Goal: Task Accomplishment & Management: Use online tool/utility

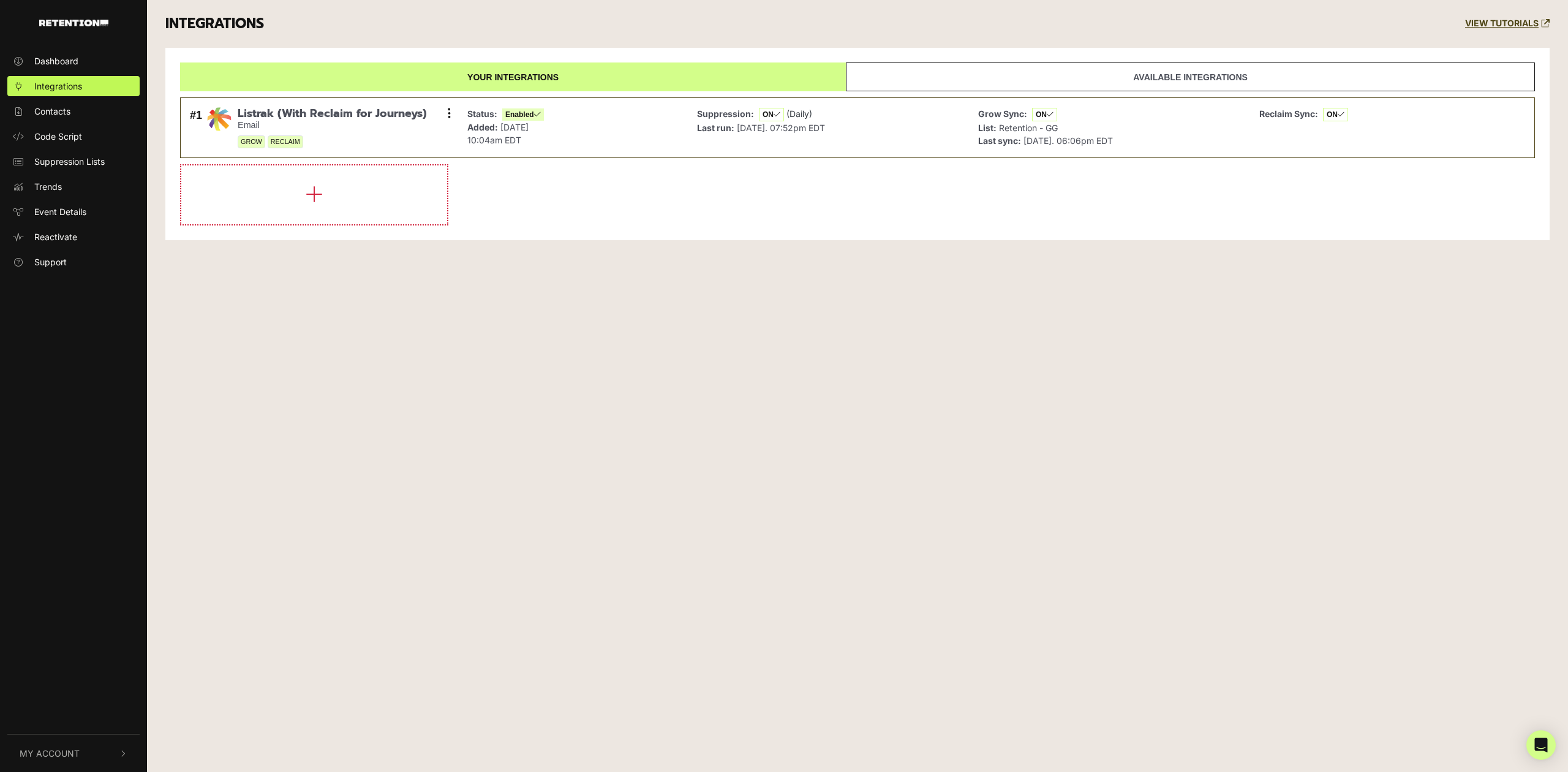
click at [78, 746] on button "My Account" at bounding box center [73, 753] width 132 height 37
click at [89, 618] on span "Account Details" at bounding box center [66, 623] width 63 height 13
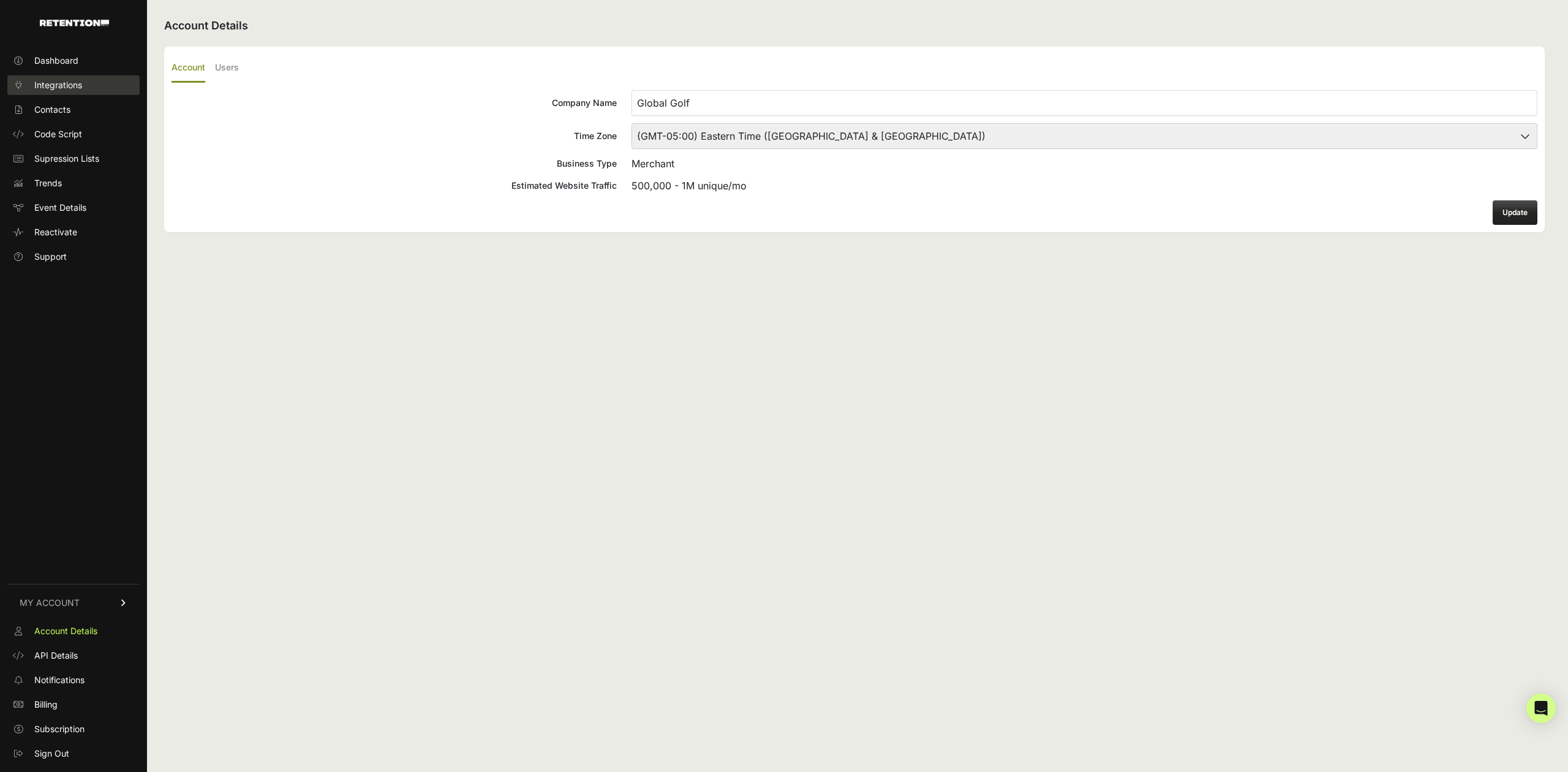
click at [80, 80] on span "Integrations" at bounding box center [58, 85] width 48 height 12
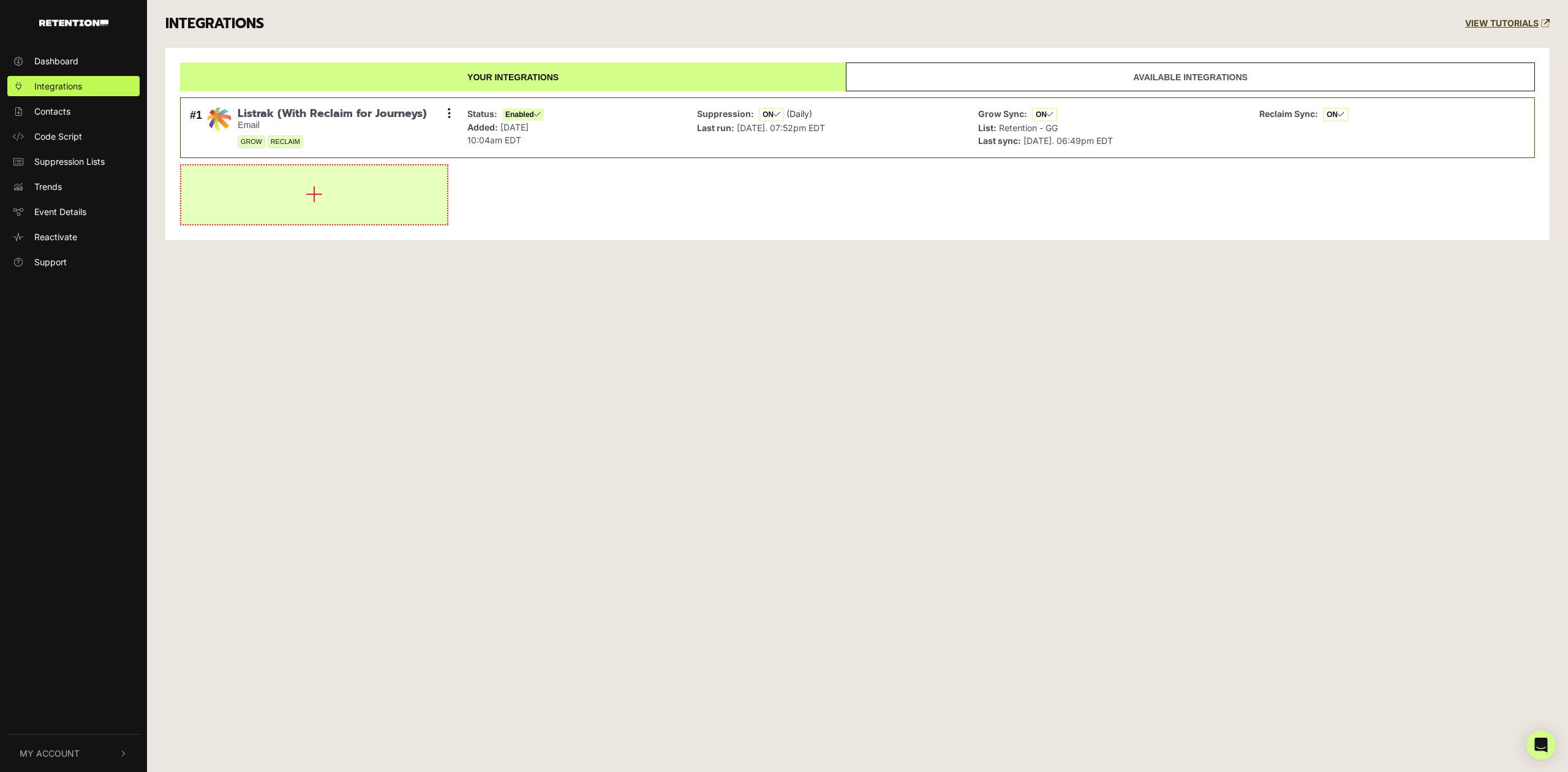
click at [283, 194] on button "button" at bounding box center [314, 194] width 266 height 58
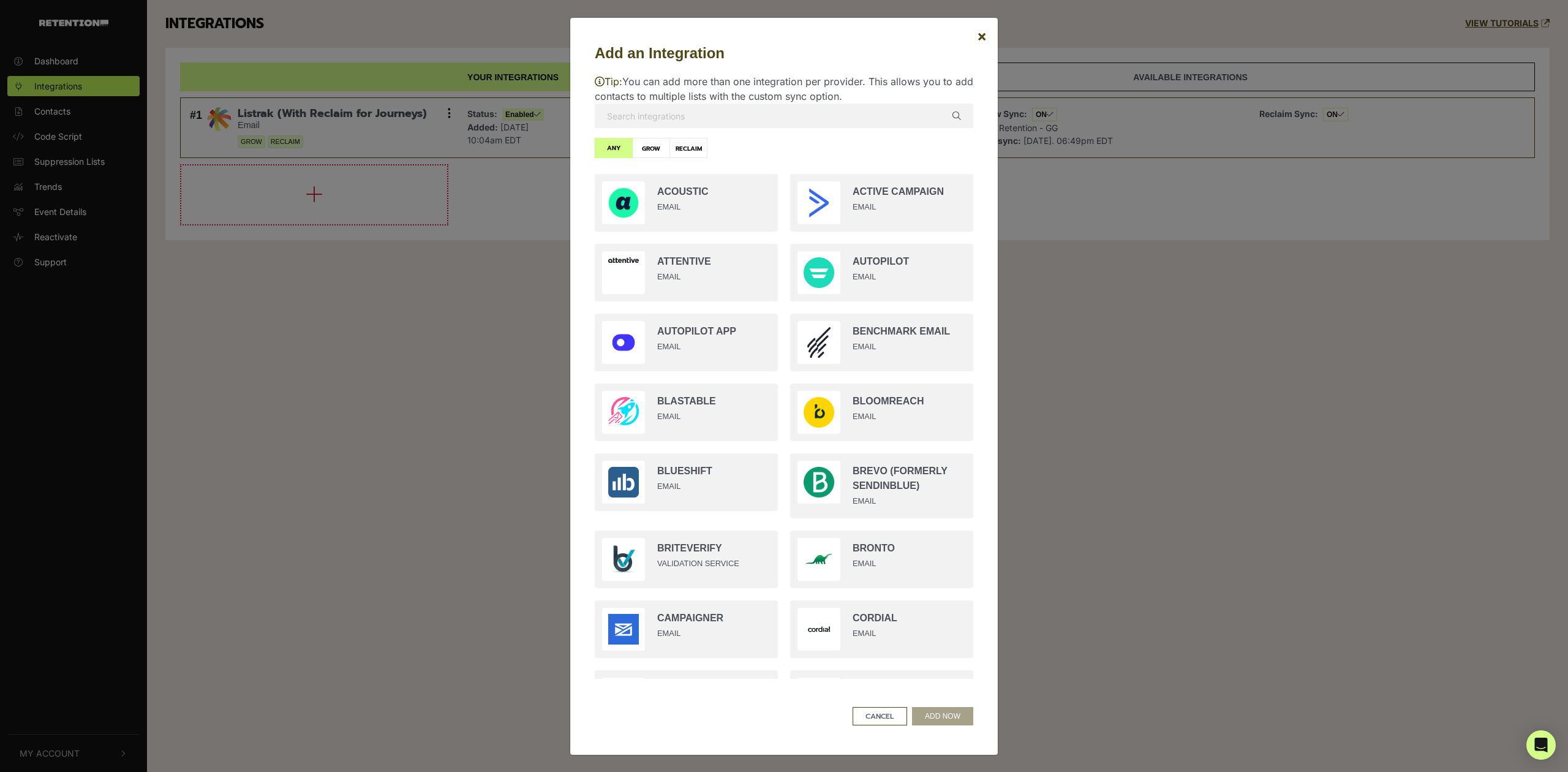
click at [697, 109] on input "text" at bounding box center [784, 116] width 379 height 25
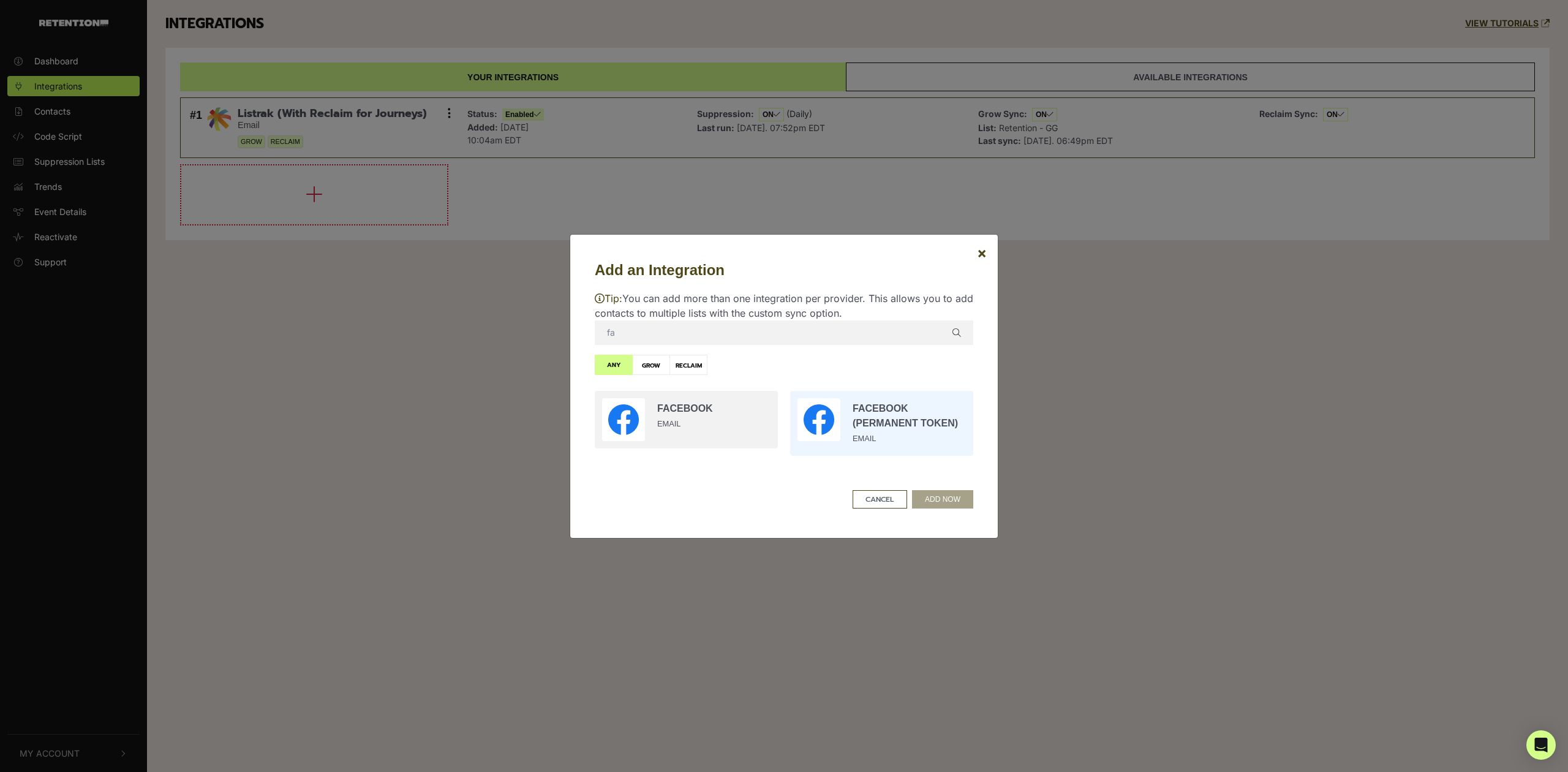
type input "fa"
click at [866, 415] on input "radio" at bounding box center [882, 423] width 195 height 77
radio input "true"
click at [935, 496] on button "ADD NOW" at bounding box center [943, 499] width 61 height 18
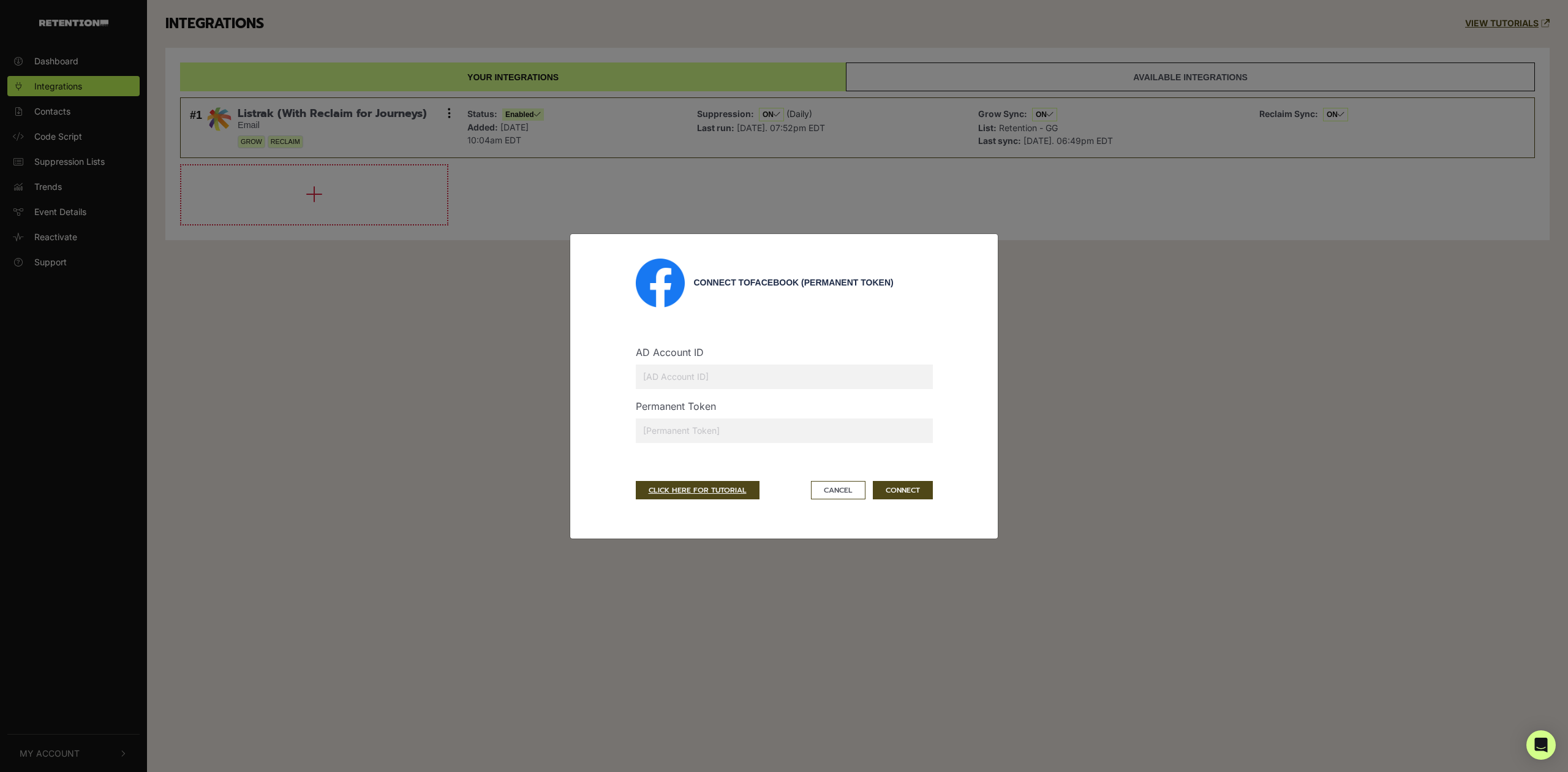
click at [750, 440] on input "text" at bounding box center [784, 431] width 297 height 25
paste input "EAAVfVkZBOnNsBPrQL2PI5JjNaCKPjTESnC82h4EdA2Wqibo6w9ISuYPPo2OQx9Gq8ZCFPNHdKZBOIE…"
type input "EAAVfVkZBOnNsBPrQL2PI5JjNaCKPjTESnC82h4EdA2Wqibo6w9ISuYPPo2OQx9Gq8ZCFPNHdKZBOIE…"
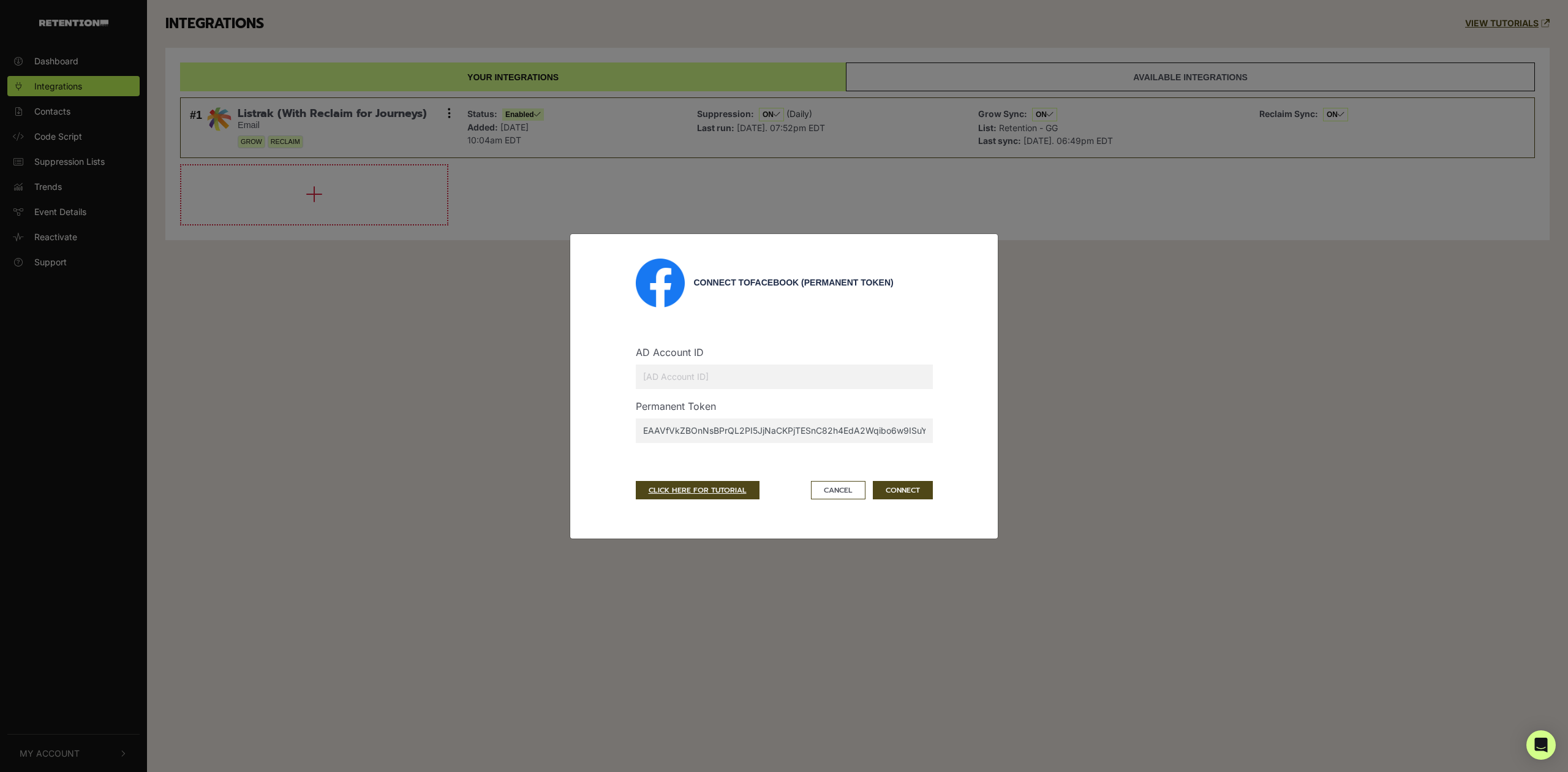
click at [868, 378] on input "text" at bounding box center [784, 377] width 297 height 25
paste input "1647722345265990"
type input "1647722345265990"
click at [895, 488] on button "CONNECT" at bounding box center [903, 490] width 60 height 18
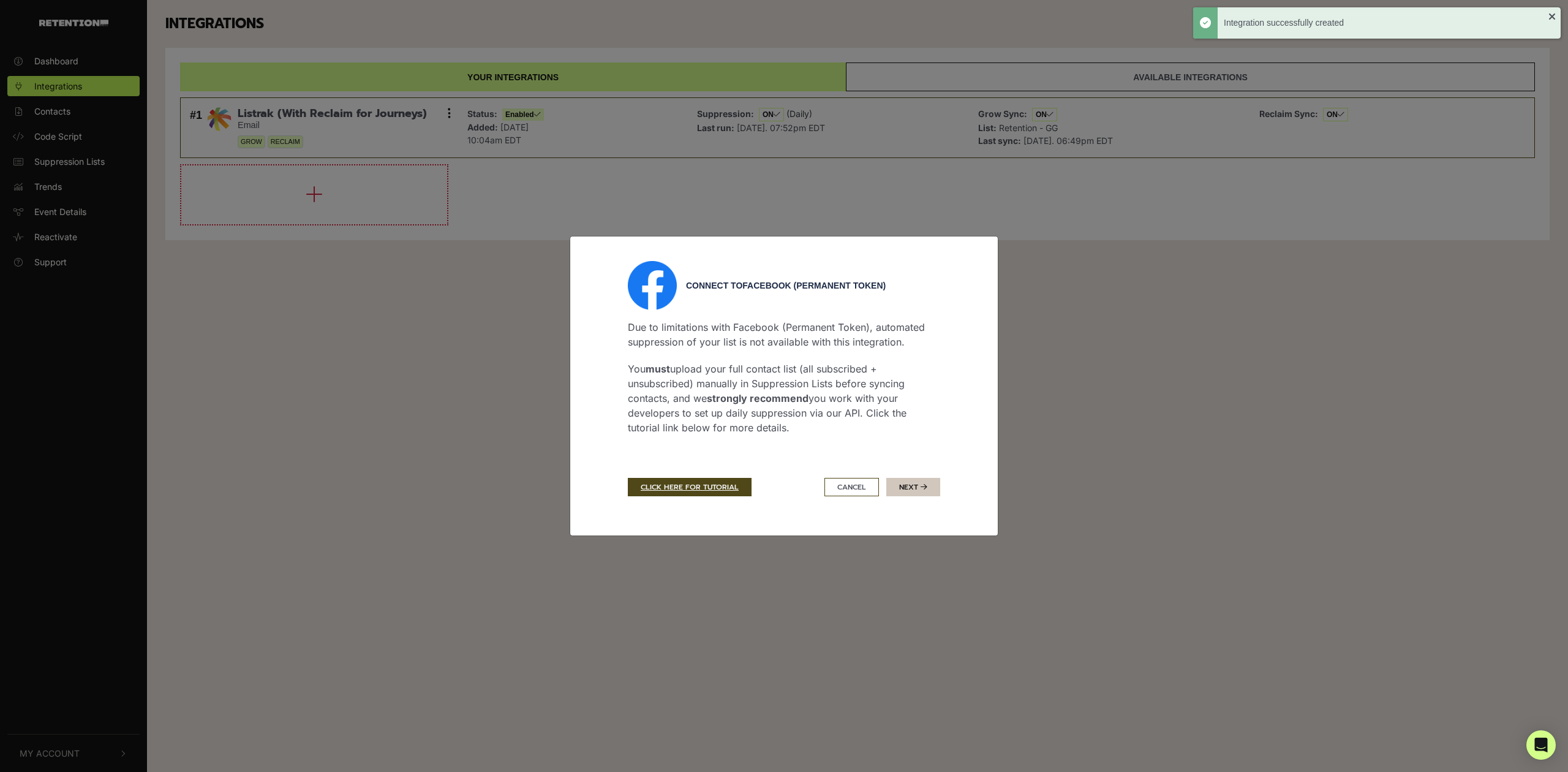
click at [926, 493] on button "Next" at bounding box center [914, 487] width 54 height 18
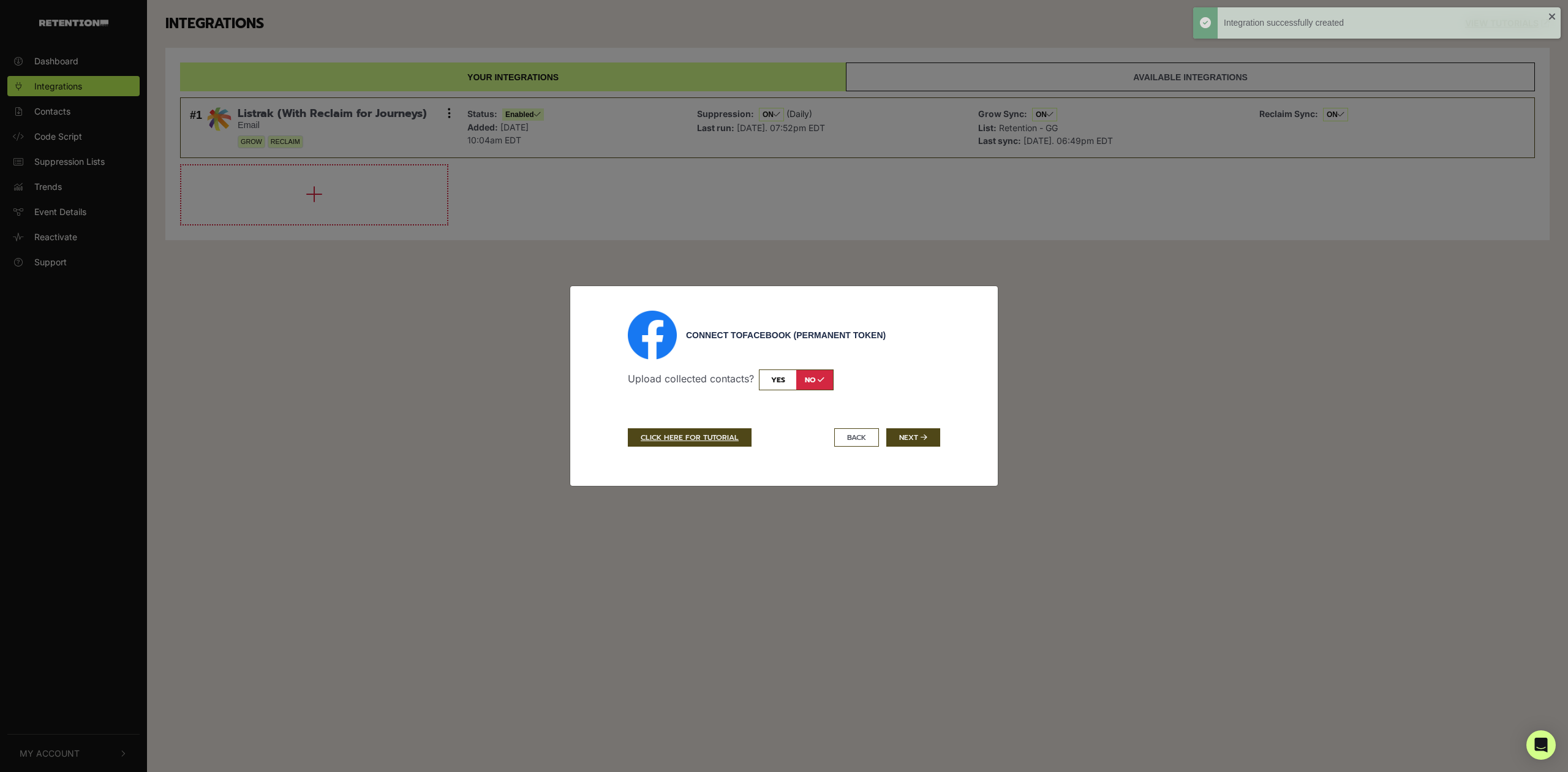
click at [782, 388] on input "checkbox" at bounding box center [796, 379] width 75 height 20
checkbox input "true"
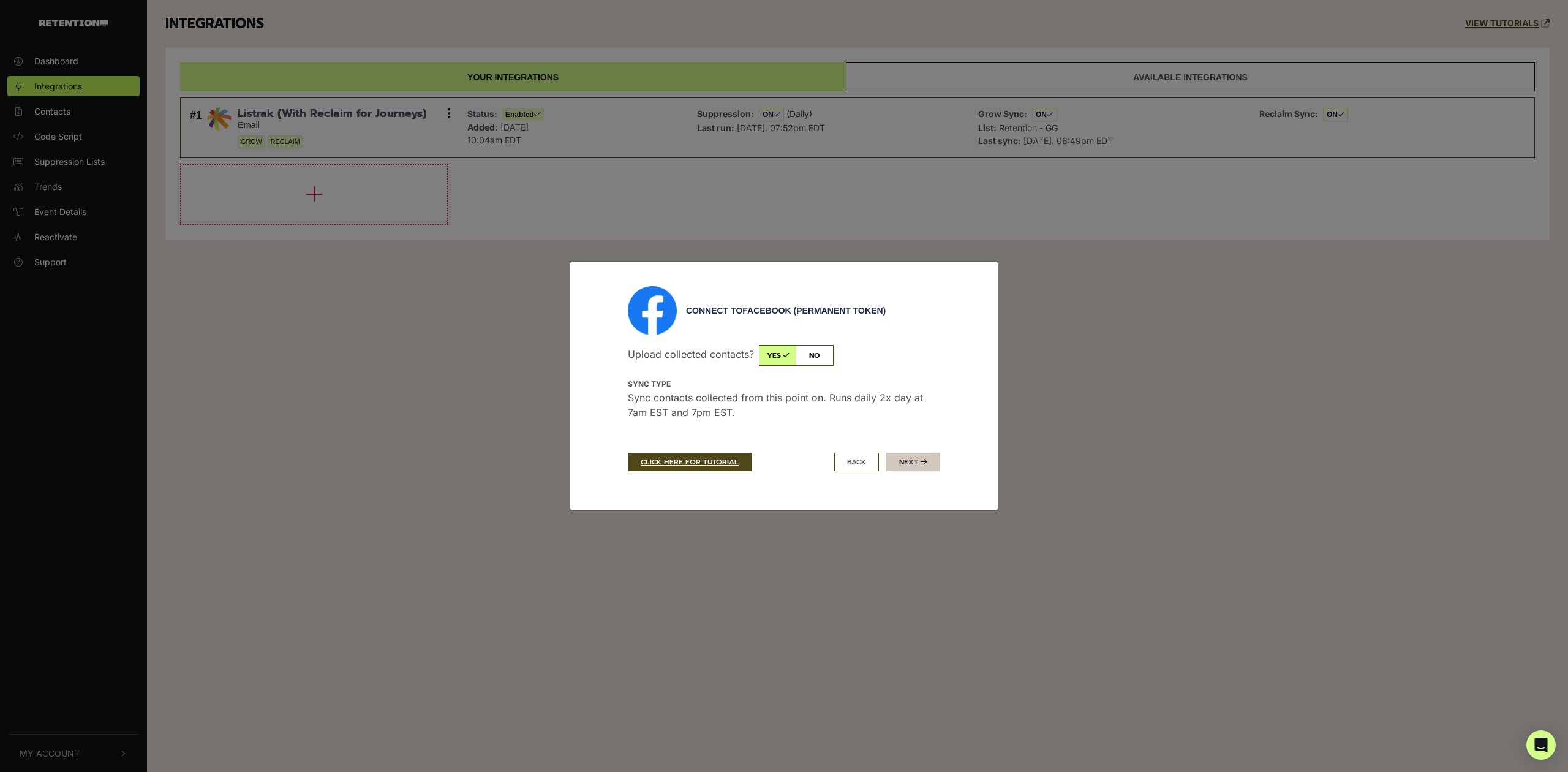
click at [903, 464] on button "Next" at bounding box center [914, 461] width 54 height 18
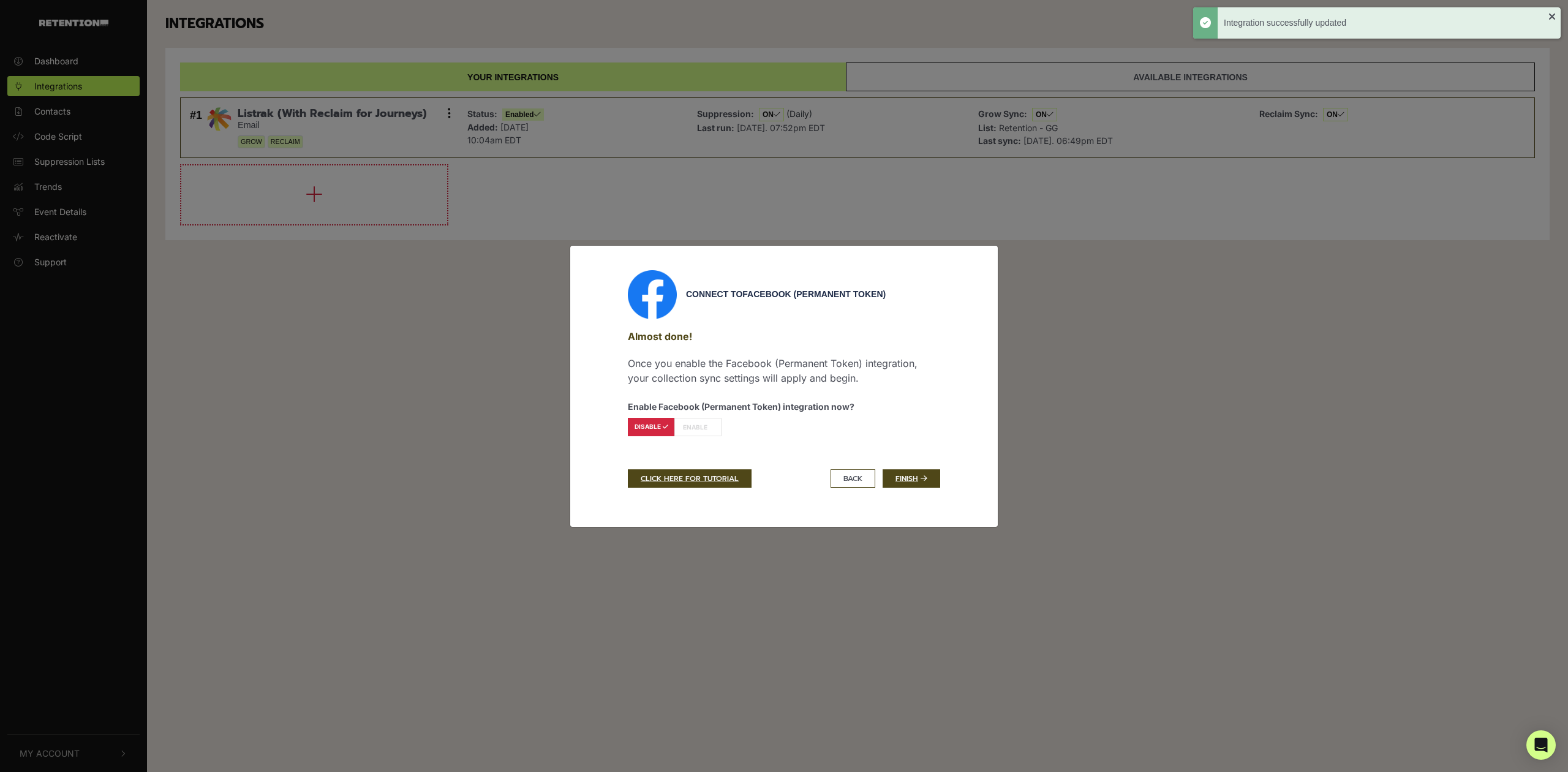
click at [711, 429] on icon at bounding box center [711, 427] width 6 height 6
click at [917, 482] on link "Finish" at bounding box center [912, 478] width 58 height 18
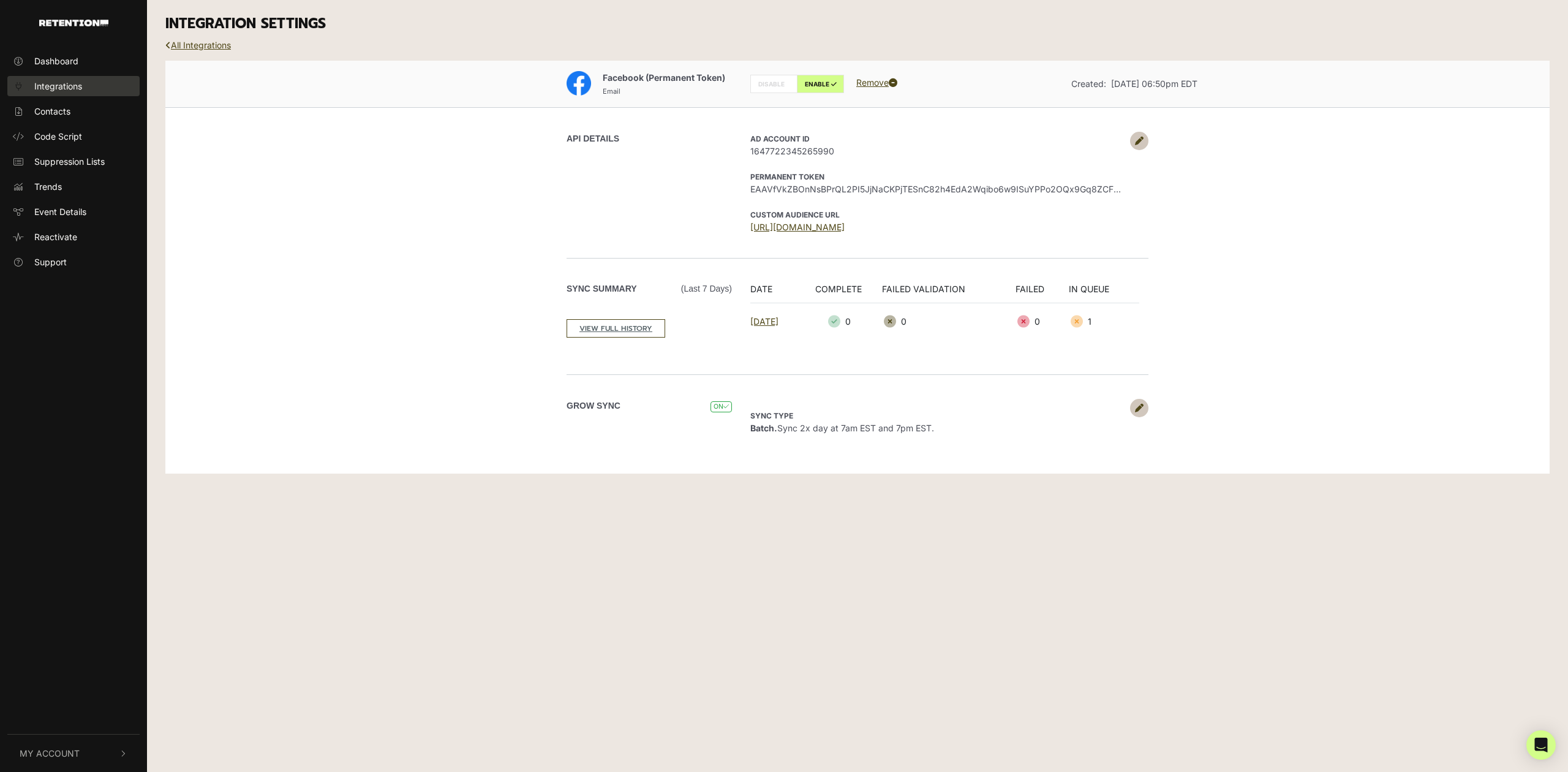
click at [105, 84] on link "Integrations" at bounding box center [73, 86] width 132 height 20
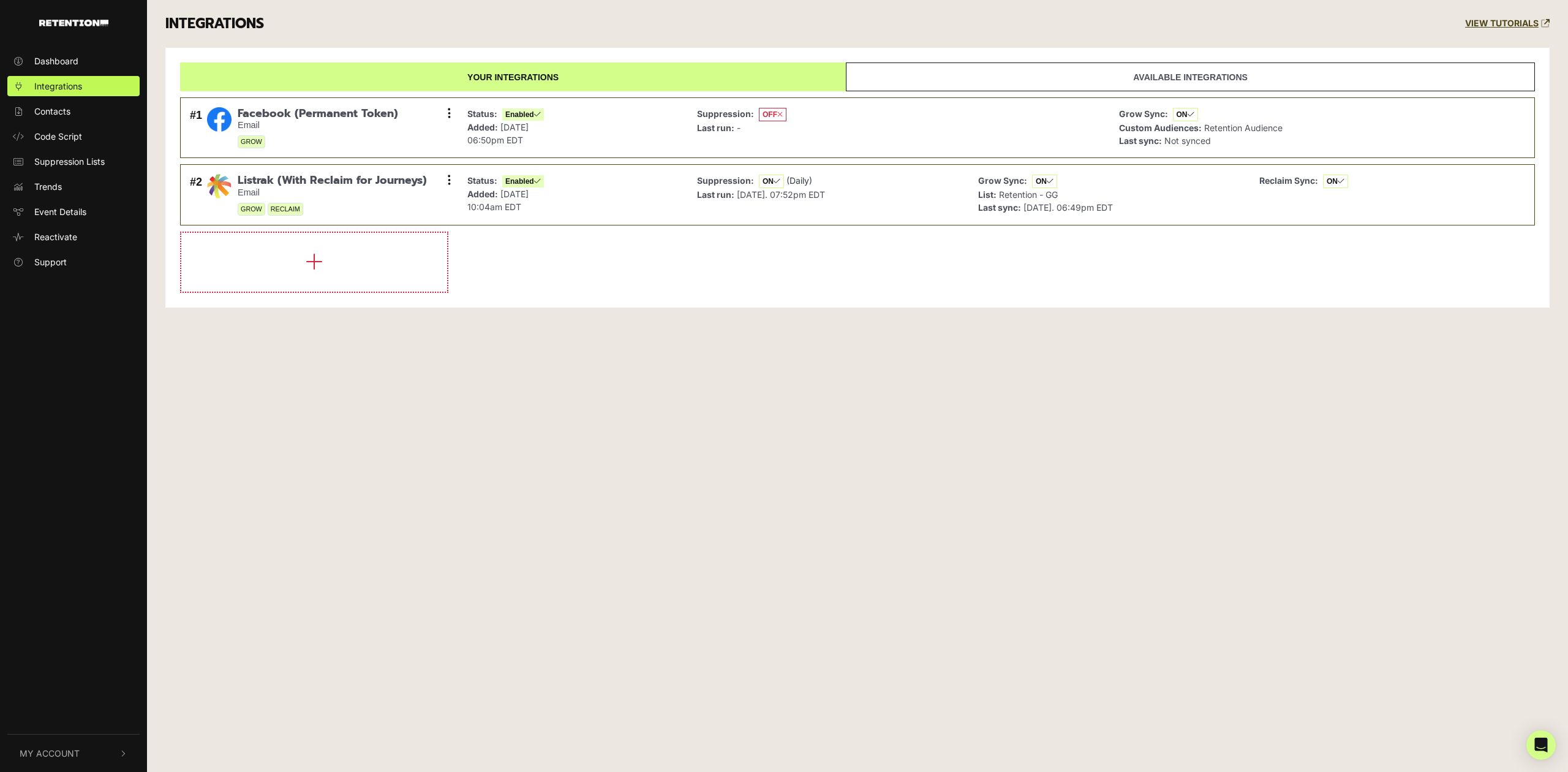
click at [104, 748] on button "My Account" at bounding box center [73, 753] width 132 height 37
click at [62, 627] on span "Account Details" at bounding box center [66, 623] width 63 height 13
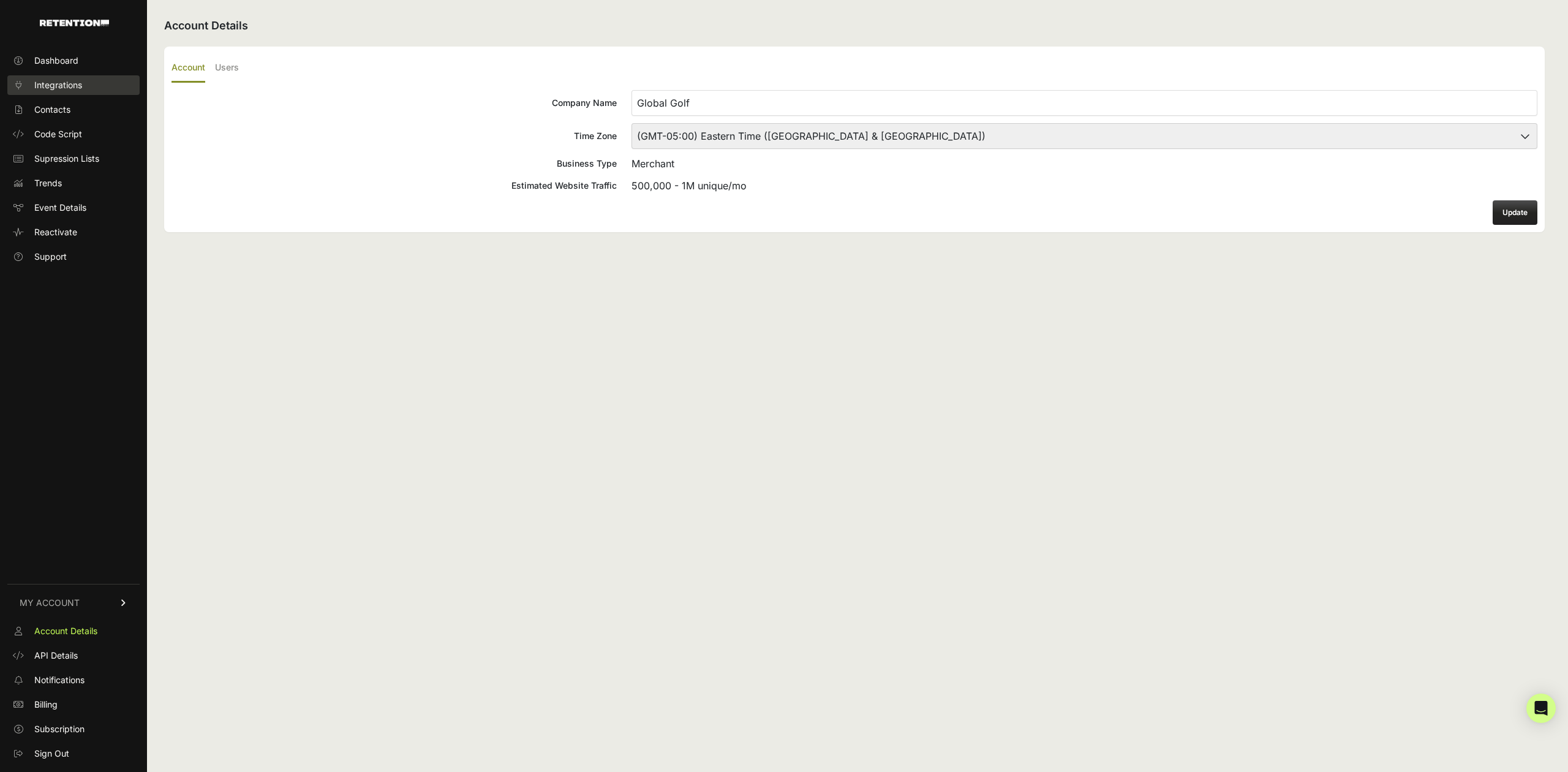
click at [56, 86] on span "Integrations" at bounding box center [58, 85] width 48 height 12
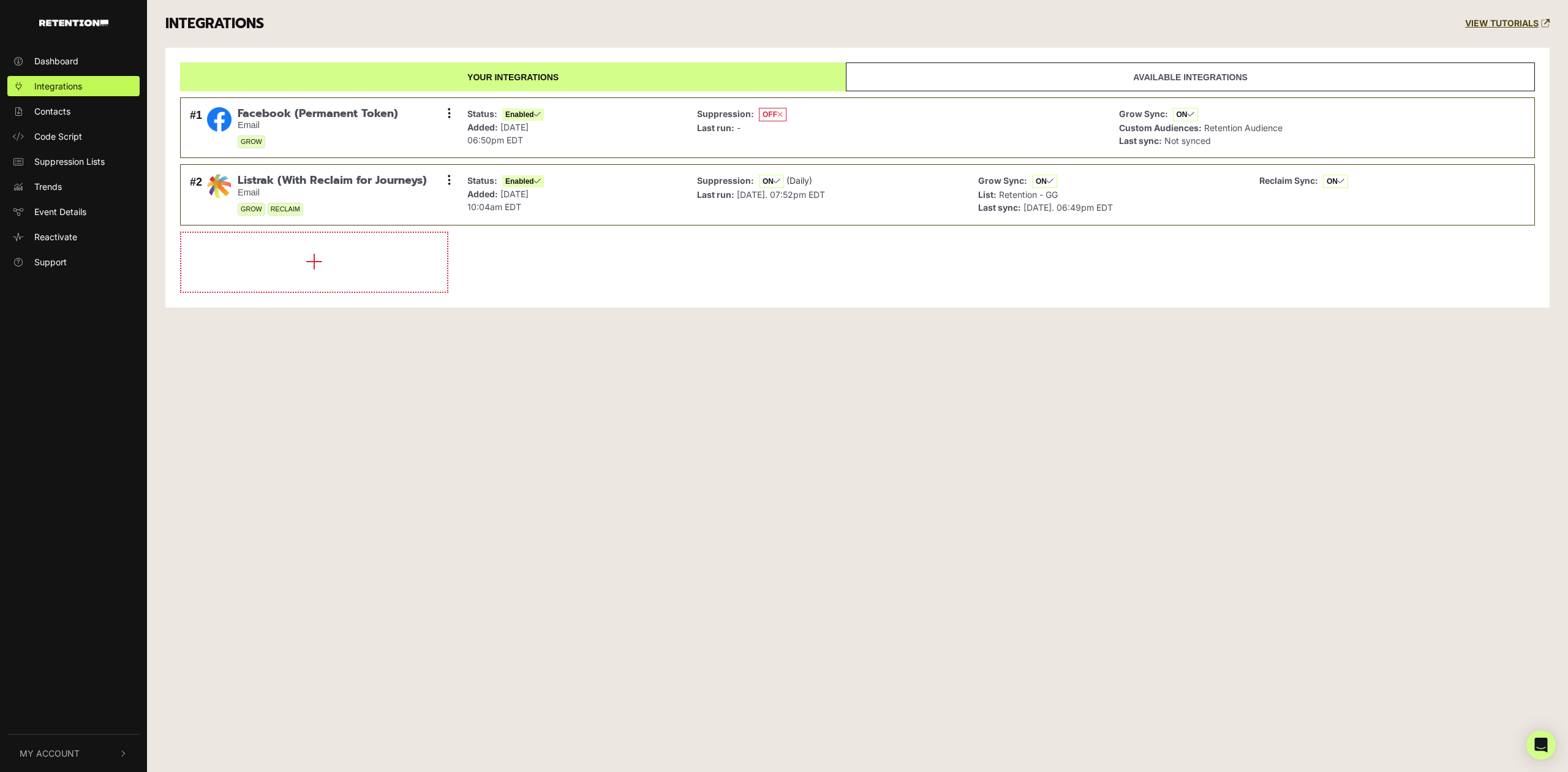
click at [76, 760] on button "My Account" at bounding box center [73, 753] width 132 height 37
click at [88, 743] on link "Sign Out" at bounding box center [73, 752] width 132 height 20
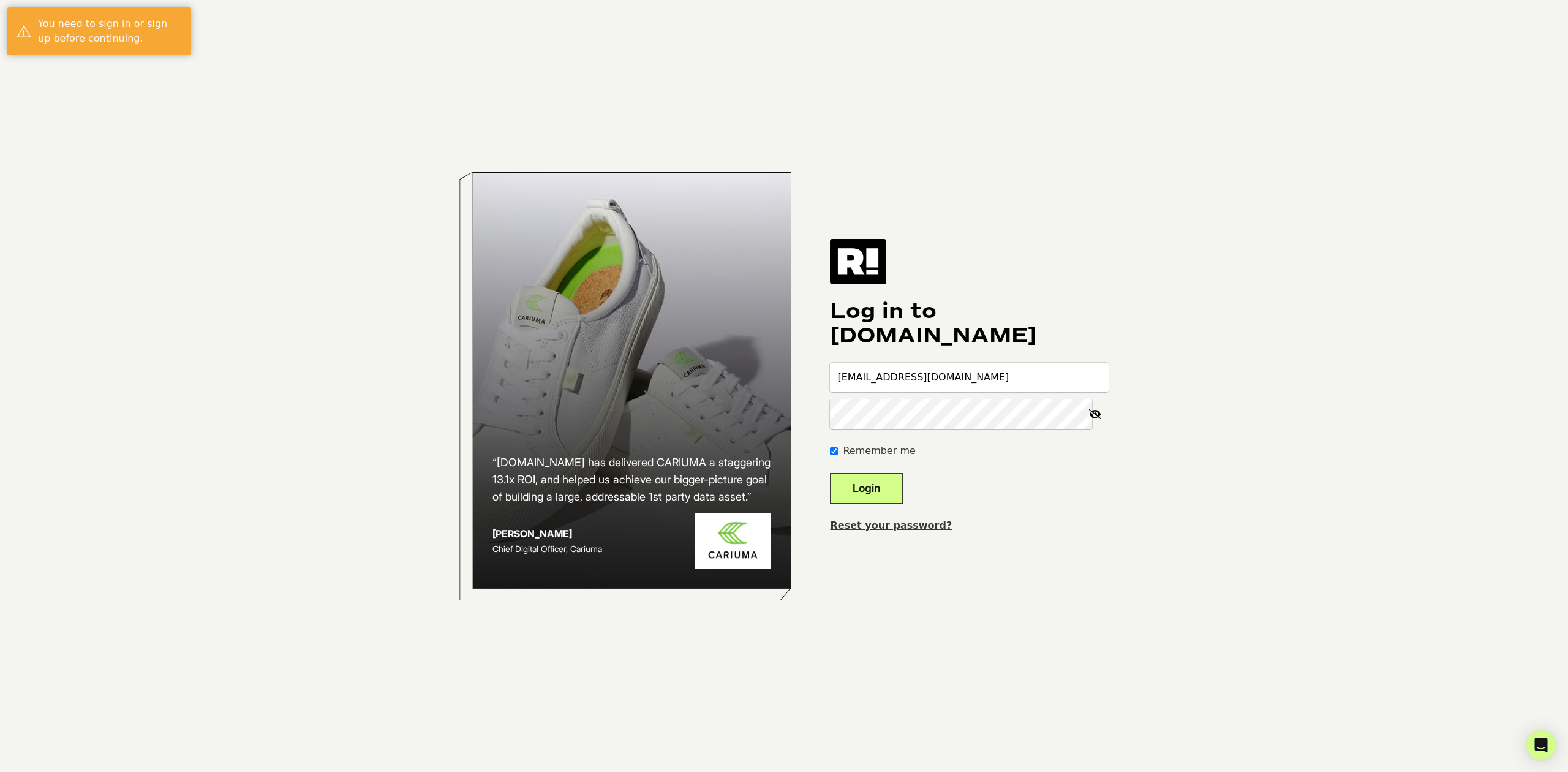
click at [989, 366] on input "[EMAIL_ADDRESS][DOMAIN_NAME]" at bounding box center [969, 377] width 279 height 29
type input "[EMAIL_ADDRESS][DOMAIN_NAME]"
click at [887, 484] on button "Login" at bounding box center [867, 488] width 73 height 31
